Goal: Information Seeking & Learning: Check status

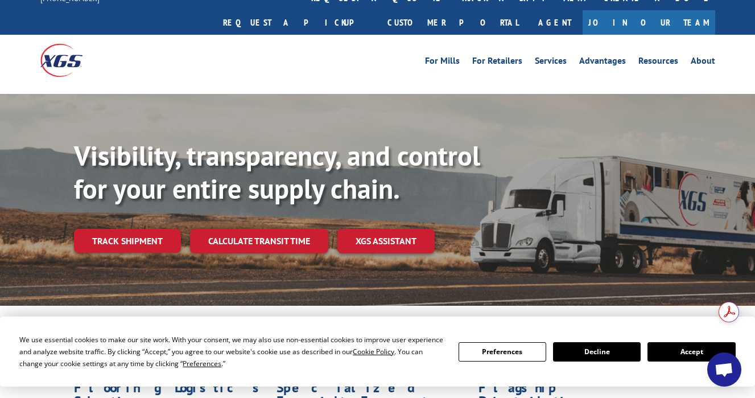
click at [674, 354] on button "Accept" at bounding box center [691, 351] width 88 height 19
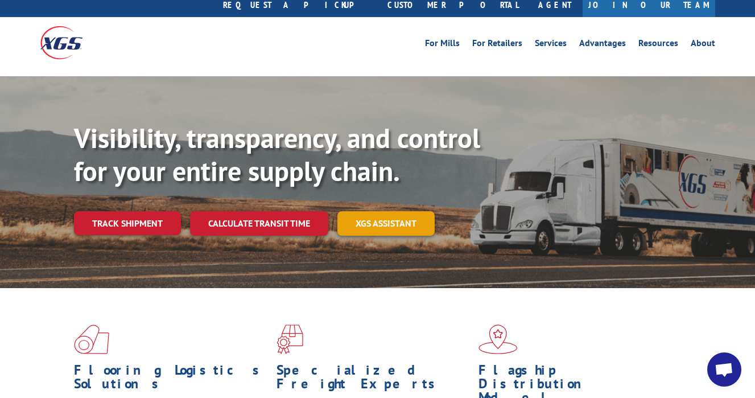
scroll to position [34, 0]
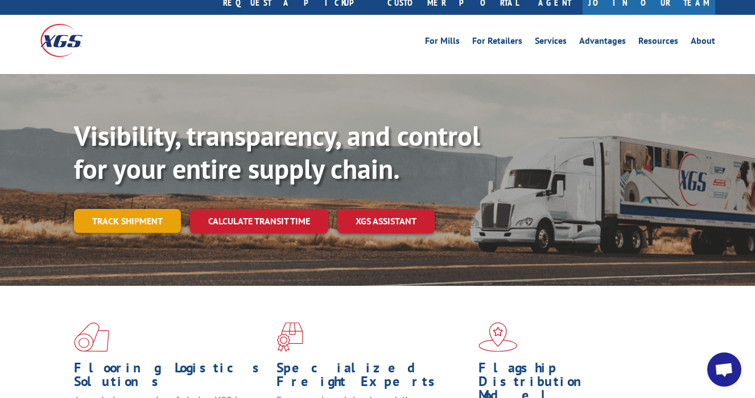
click at [123, 209] on link "Track shipment" at bounding box center [127, 221] width 107 height 24
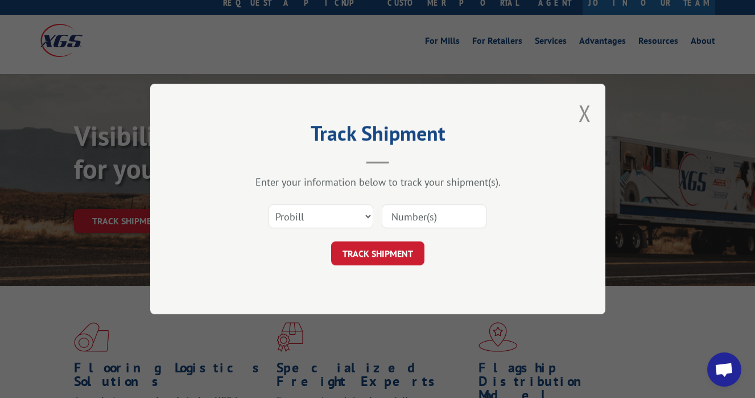
click at [433, 223] on input at bounding box center [434, 216] width 105 height 24
paste input "17637194"
type input "17637194"
click at [378, 254] on button "TRACK SHIPMENT" at bounding box center [377, 253] width 93 height 24
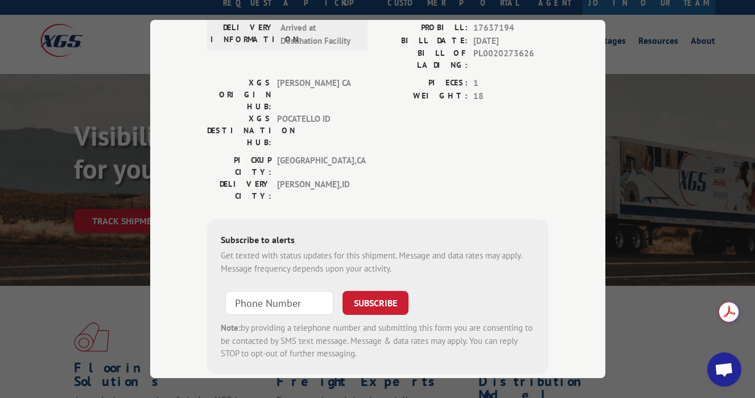
scroll to position [206, 0]
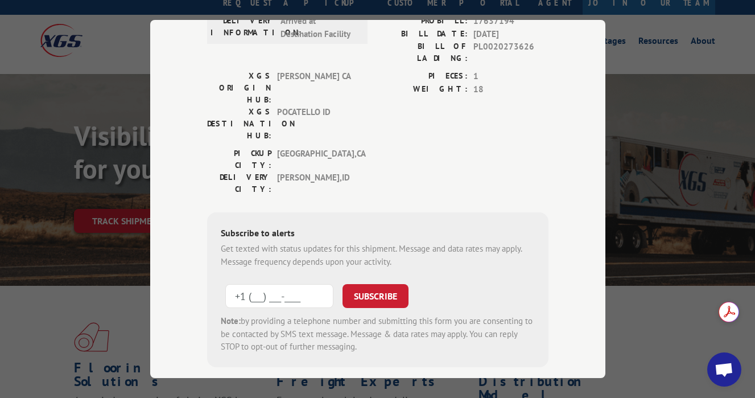
click at [278, 284] on input "+1 (___) ___-____" at bounding box center [279, 296] width 108 height 24
type input "[PHONE_NUMBER]"
click at [370, 284] on button "SUBSCRIBE" at bounding box center [375, 296] width 66 height 24
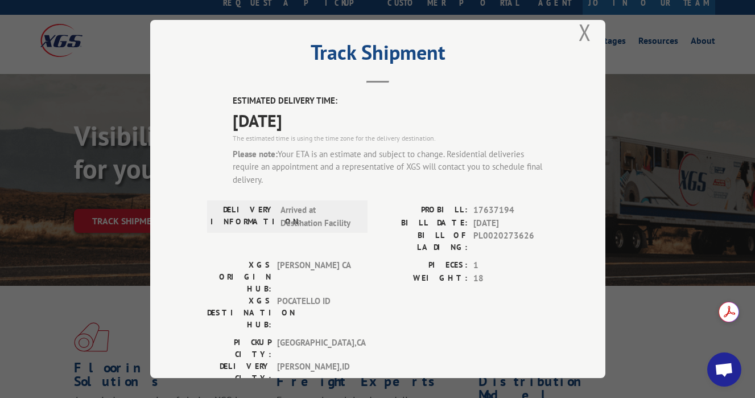
scroll to position [0, 0]
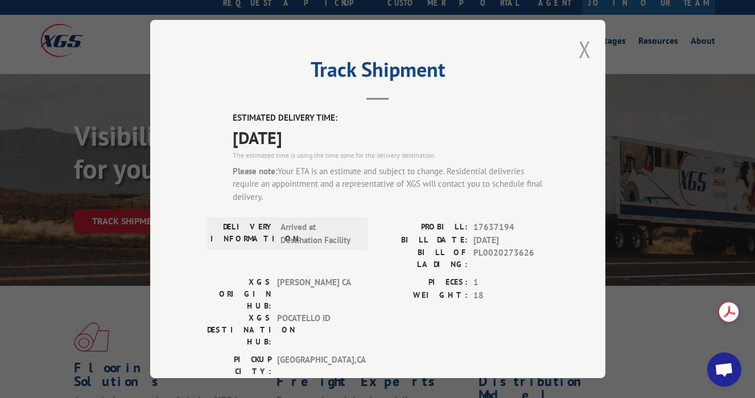
click at [586, 51] on button "Close modal" at bounding box center [584, 49] width 13 height 30
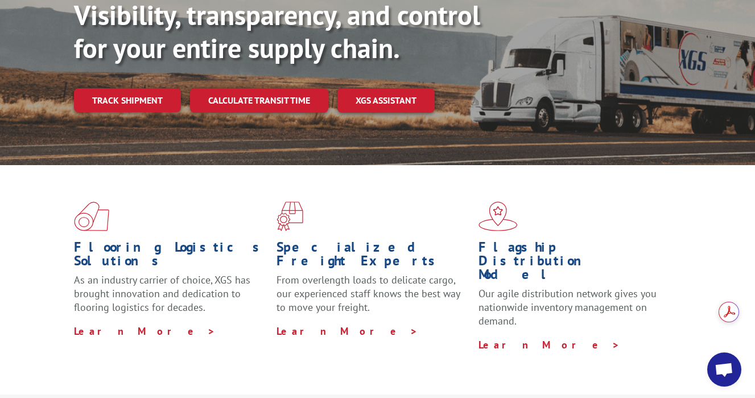
scroll to position [119, 0]
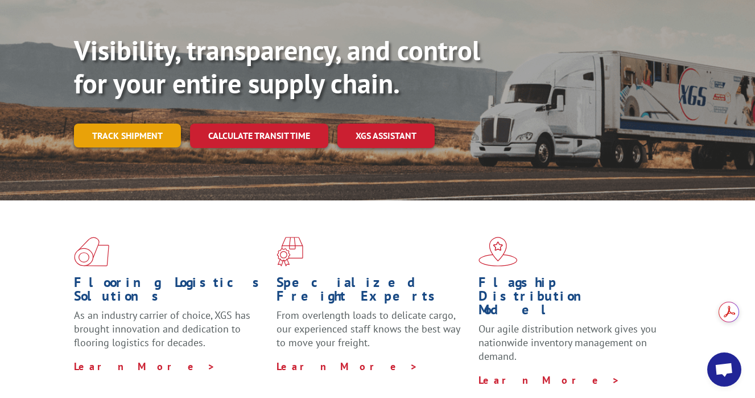
click at [101, 123] on link "Track shipment" at bounding box center [127, 135] width 107 height 24
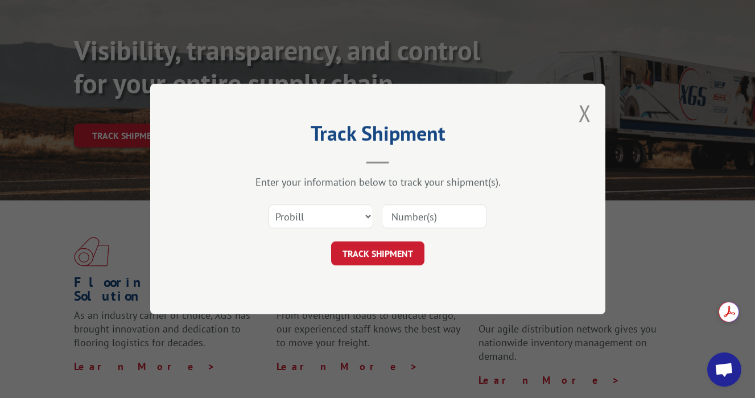
click at [422, 219] on input at bounding box center [434, 216] width 105 height 24
paste input "17637194"
type input "17637194"
click at [391, 254] on button "TRACK SHIPMENT" at bounding box center [377, 253] width 93 height 24
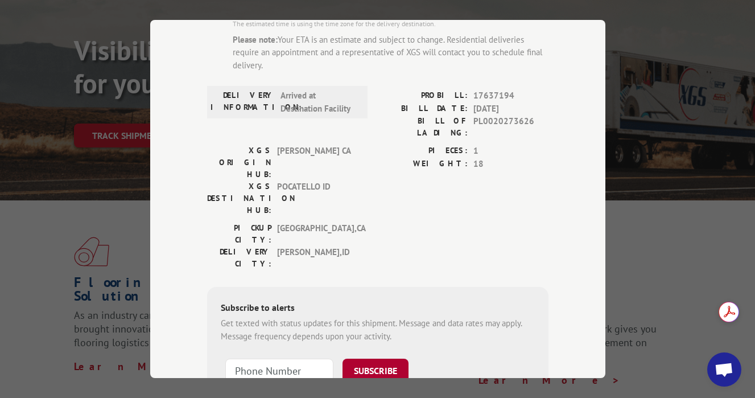
scroll to position [0, 0]
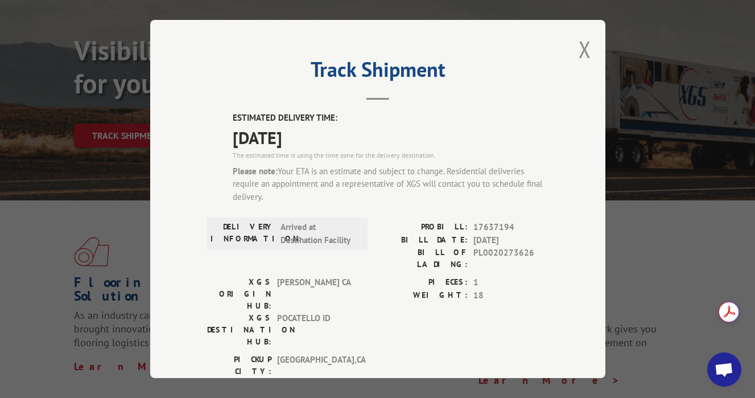
click at [45, 236] on div "Track Shipment ESTIMATED DELIVERY TIME: [DATE] The estimated time is using the …" at bounding box center [377, 199] width 755 height 398
click at [582, 43] on button "Close modal" at bounding box center [584, 49] width 13 height 30
